Goal: Task Accomplishment & Management: Manage account settings

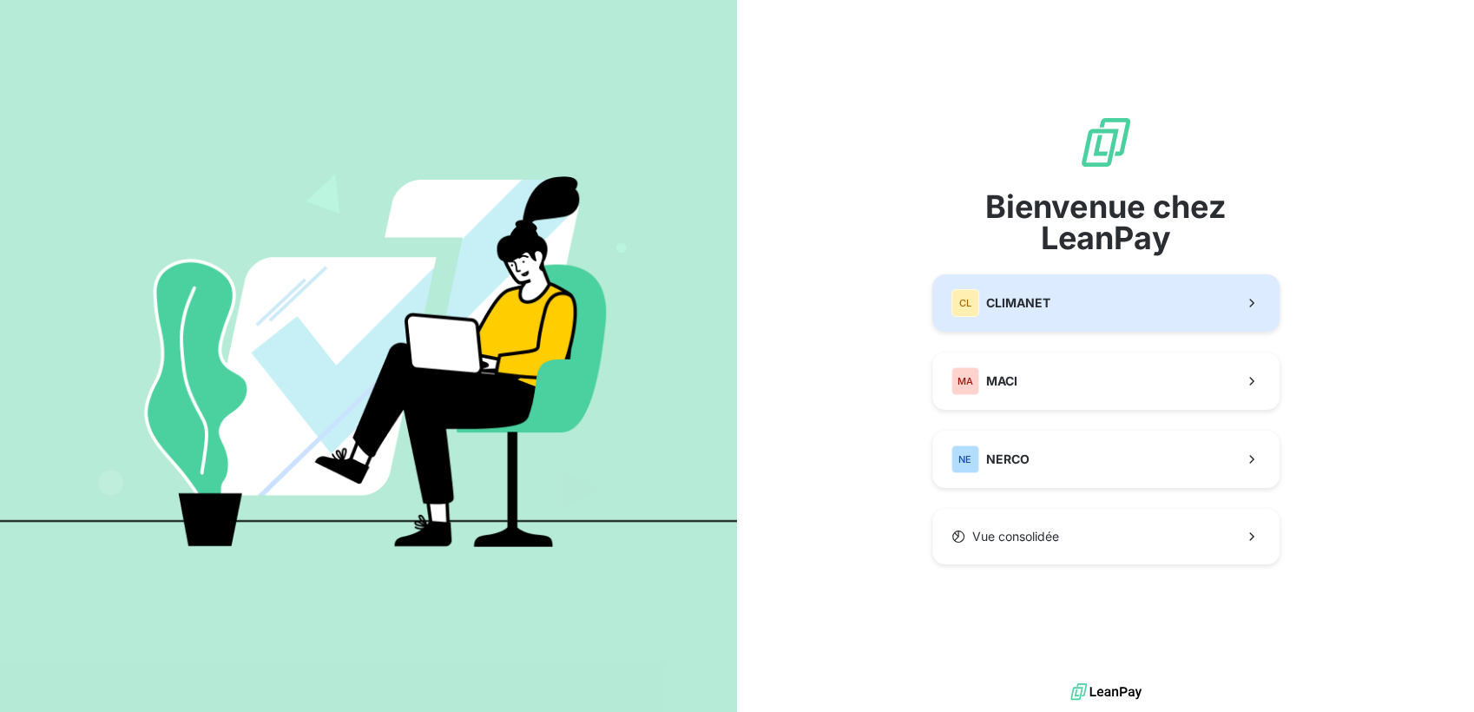
click at [1019, 288] on button "CL CLIMANET" at bounding box center [1105, 302] width 347 height 57
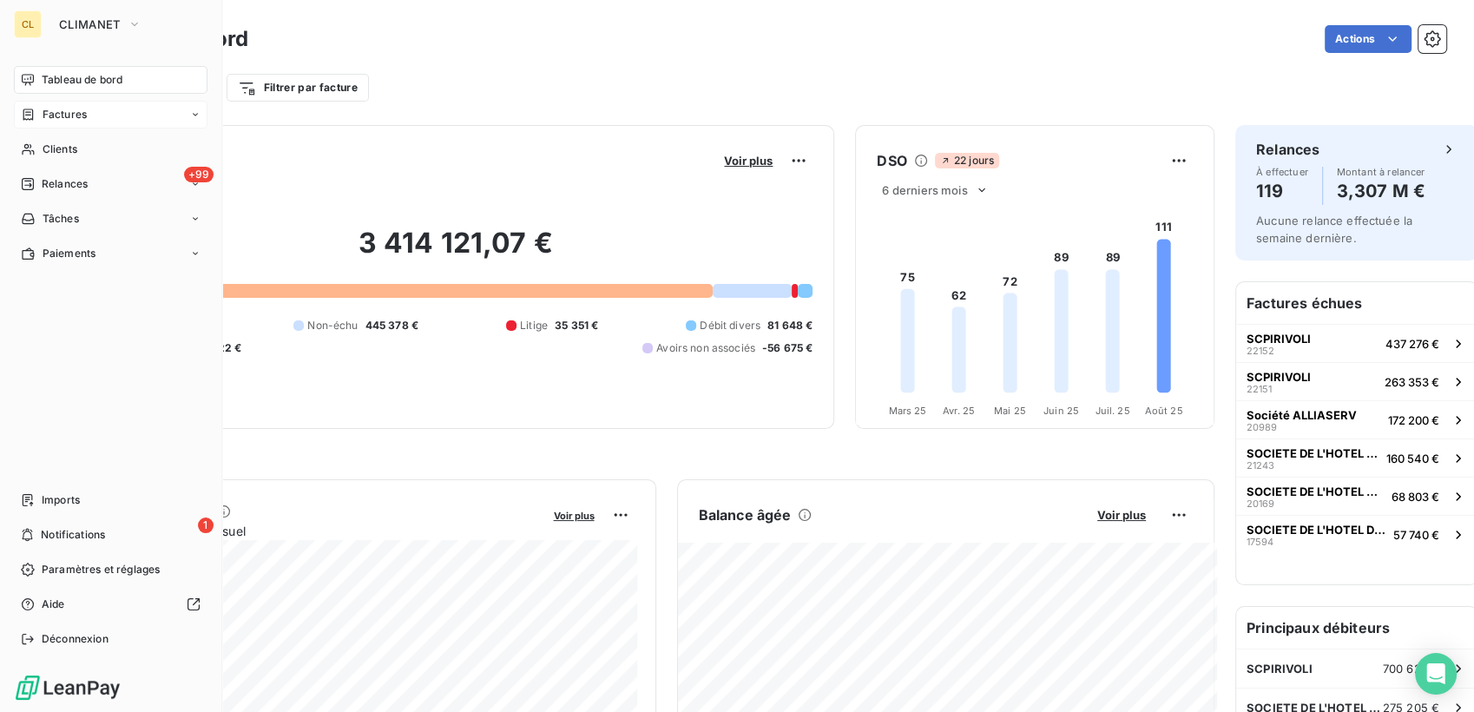
click at [48, 107] on span "Factures" at bounding box center [65, 115] width 44 height 16
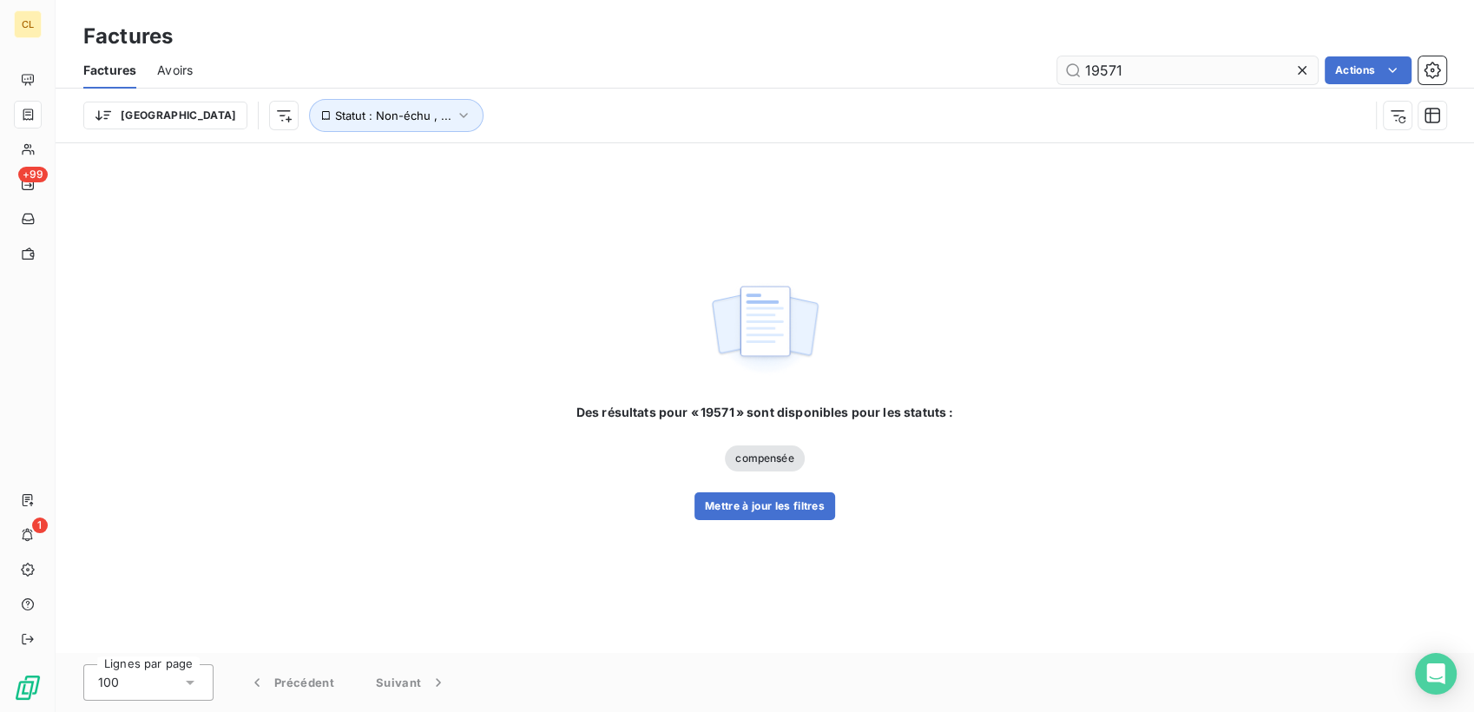
drag, startPoint x: 1151, startPoint y: 57, endPoint x: 1074, endPoint y: 62, distance: 76.6
click at [1075, 62] on input "19571" at bounding box center [1187, 70] width 260 height 28
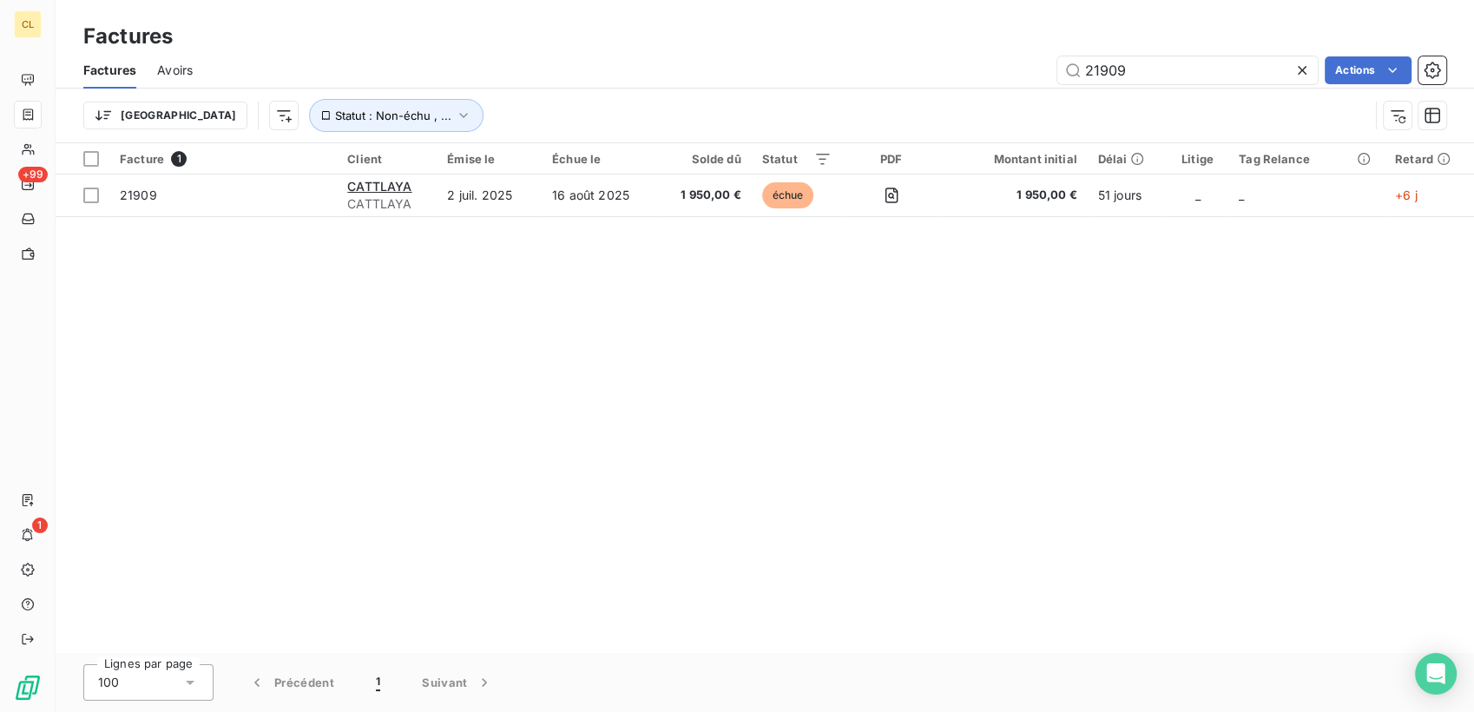
type input "21909"
